Goal: Transaction & Acquisition: Purchase product/service

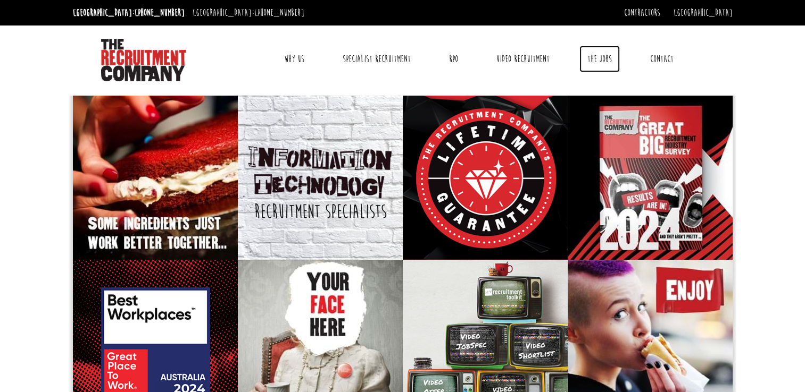
click at [607, 62] on link "The Jobs" at bounding box center [599, 59] width 40 height 27
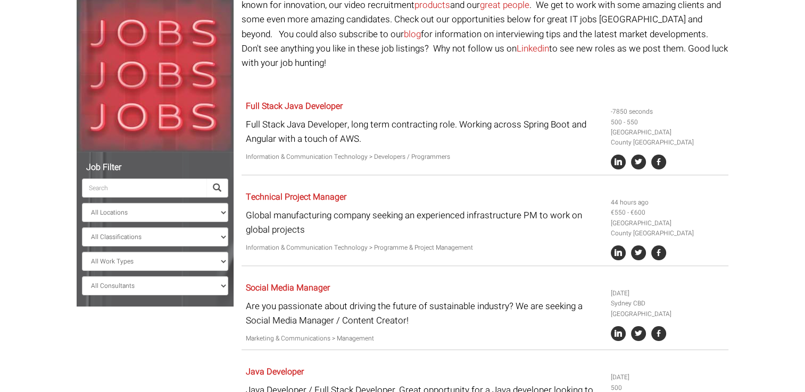
scroll to position [114, 0]
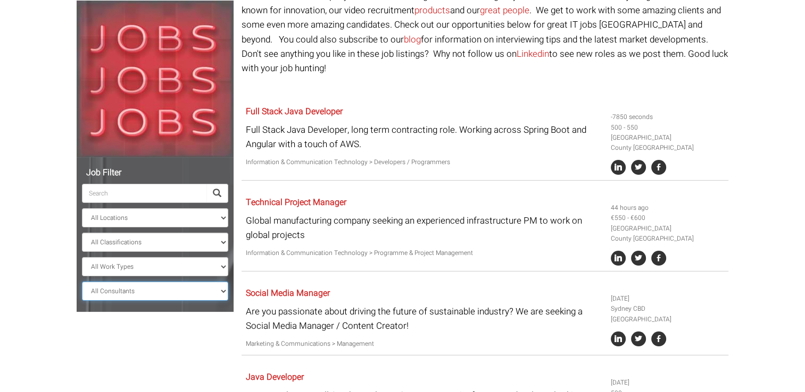
click at [177, 289] on select "All Consultants Adam - Infrastructure, Cloud & DevOps, Contract Amanda - Infras…" at bounding box center [155, 291] width 146 height 19
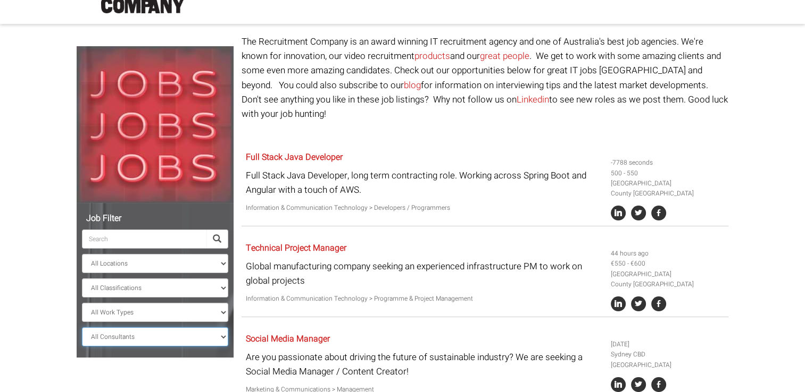
scroll to position [0, 0]
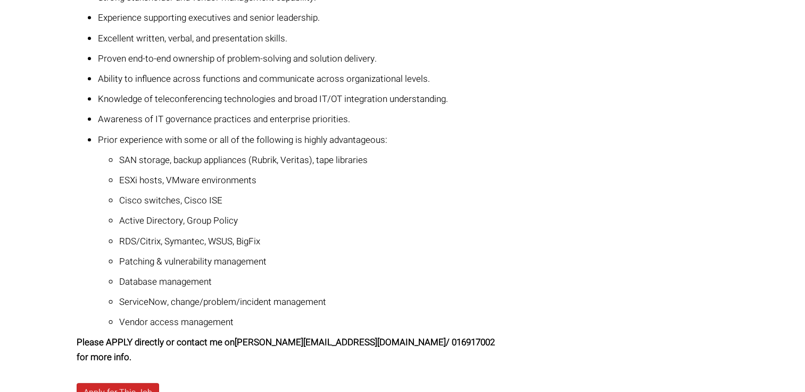
scroll to position [687, 0]
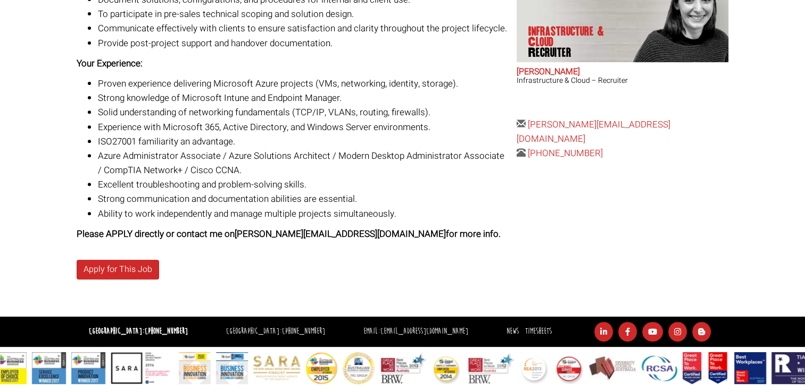
scroll to position [398, 0]
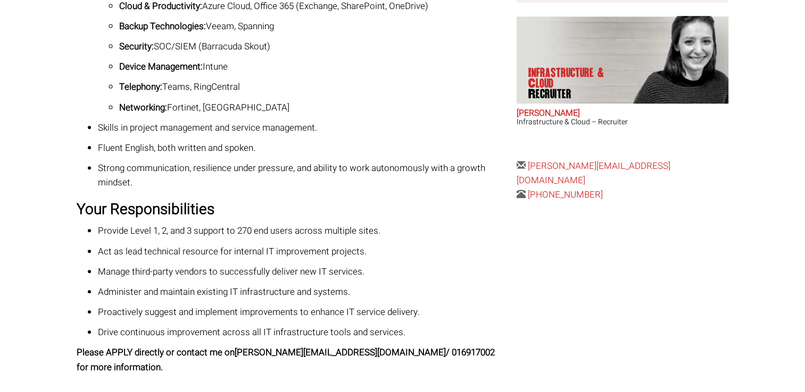
scroll to position [489, 0]
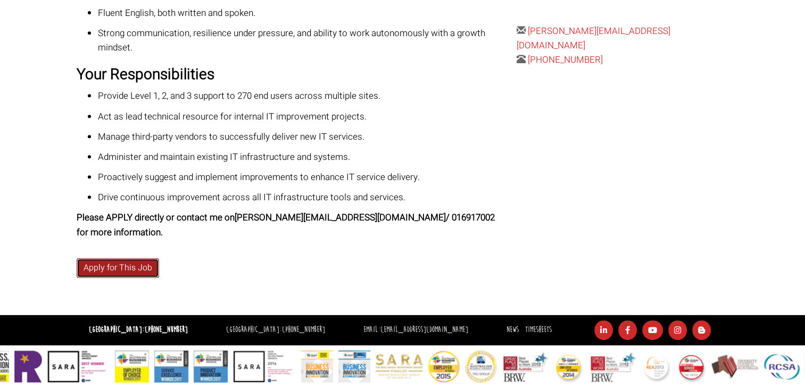
click at [125, 269] on link "Apply for This Job" at bounding box center [118, 268] width 82 height 20
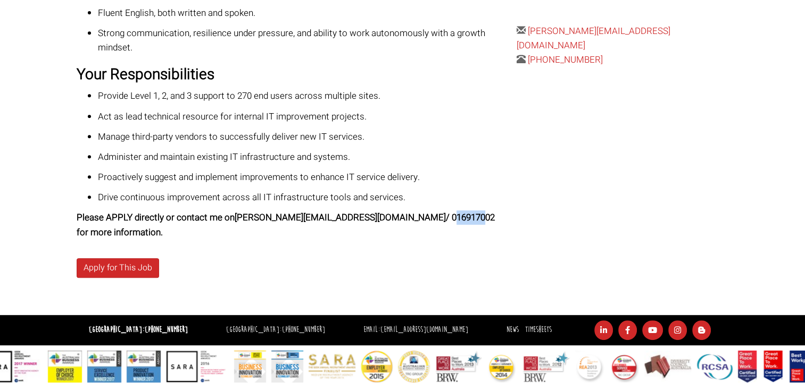
drag, startPoint x: 388, startPoint y: 220, endPoint x: 418, endPoint y: 217, distance: 29.9
click at [418, 217] on strong "Please APPLY directly or contact me on [PERSON_NAME][EMAIL_ADDRESS][DOMAIN_NAME…" at bounding box center [286, 225] width 418 height 28
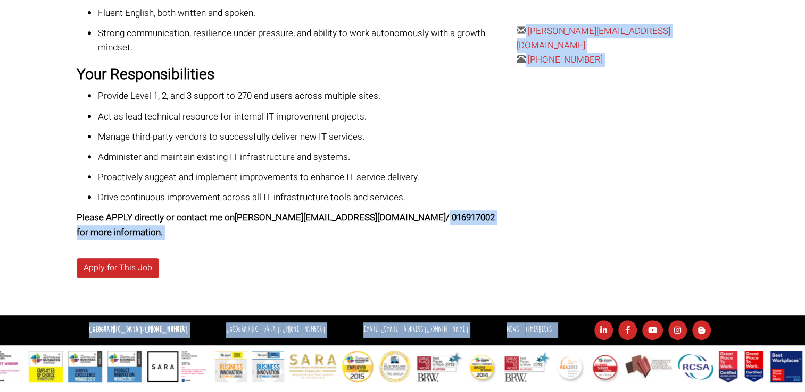
drag, startPoint x: 418, startPoint y: 217, endPoint x: 328, endPoint y: 416, distance: 218.5
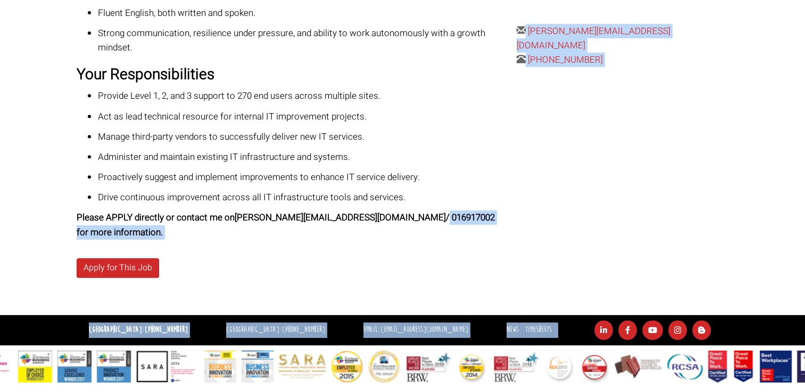
drag, startPoint x: 328, startPoint y: 416, endPoint x: 471, endPoint y: 239, distance: 228.1
click at [471, 239] on p "Please APPLY directly or contact me on sarao@therecruitmentcompany.com / 016917…" at bounding box center [293, 225] width 432 height 29
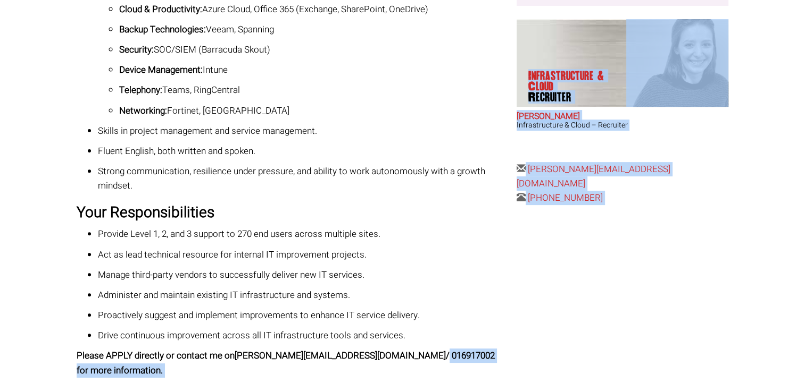
scroll to position [349, 0]
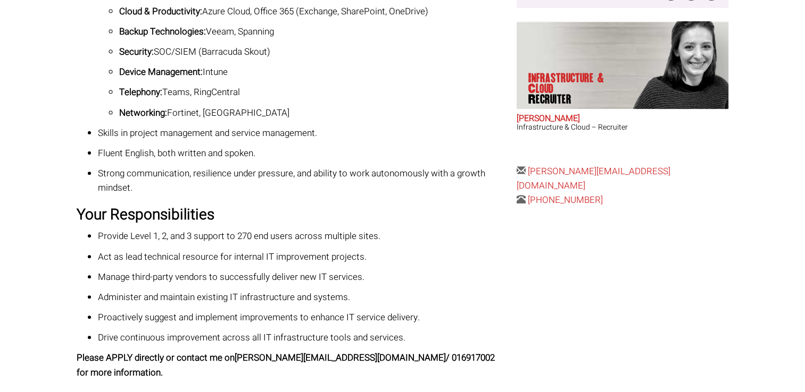
click at [471, 239] on p "Provide Level 1, 2, and 3 support to 270 end users across multiple sites." at bounding box center [303, 236] width 411 height 14
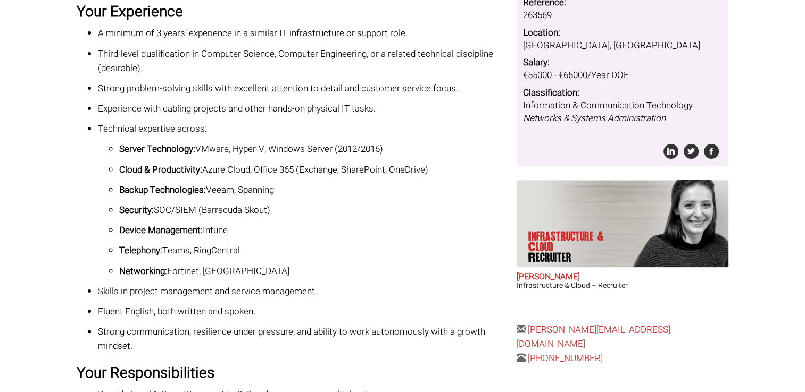
scroll to position [0, 0]
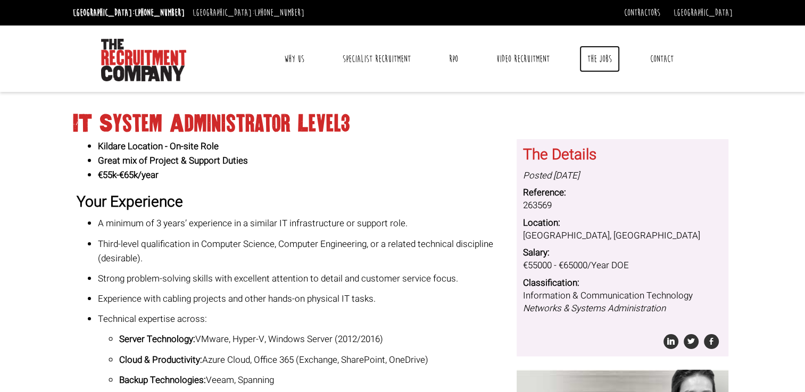
click at [608, 58] on link "The Jobs" at bounding box center [599, 59] width 40 height 27
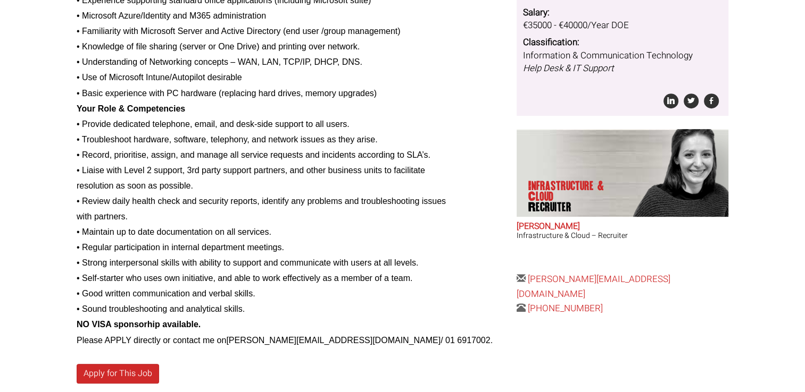
scroll to position [553, 0]
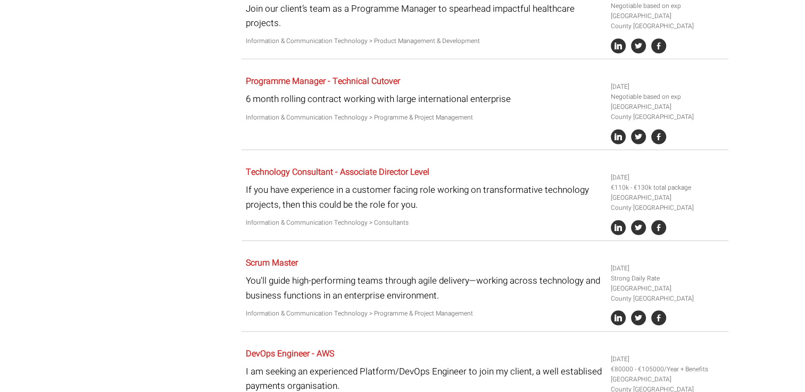
scroll to position [2099, 0]
